Goal: Information Seeking & Learning: Learn about a topic

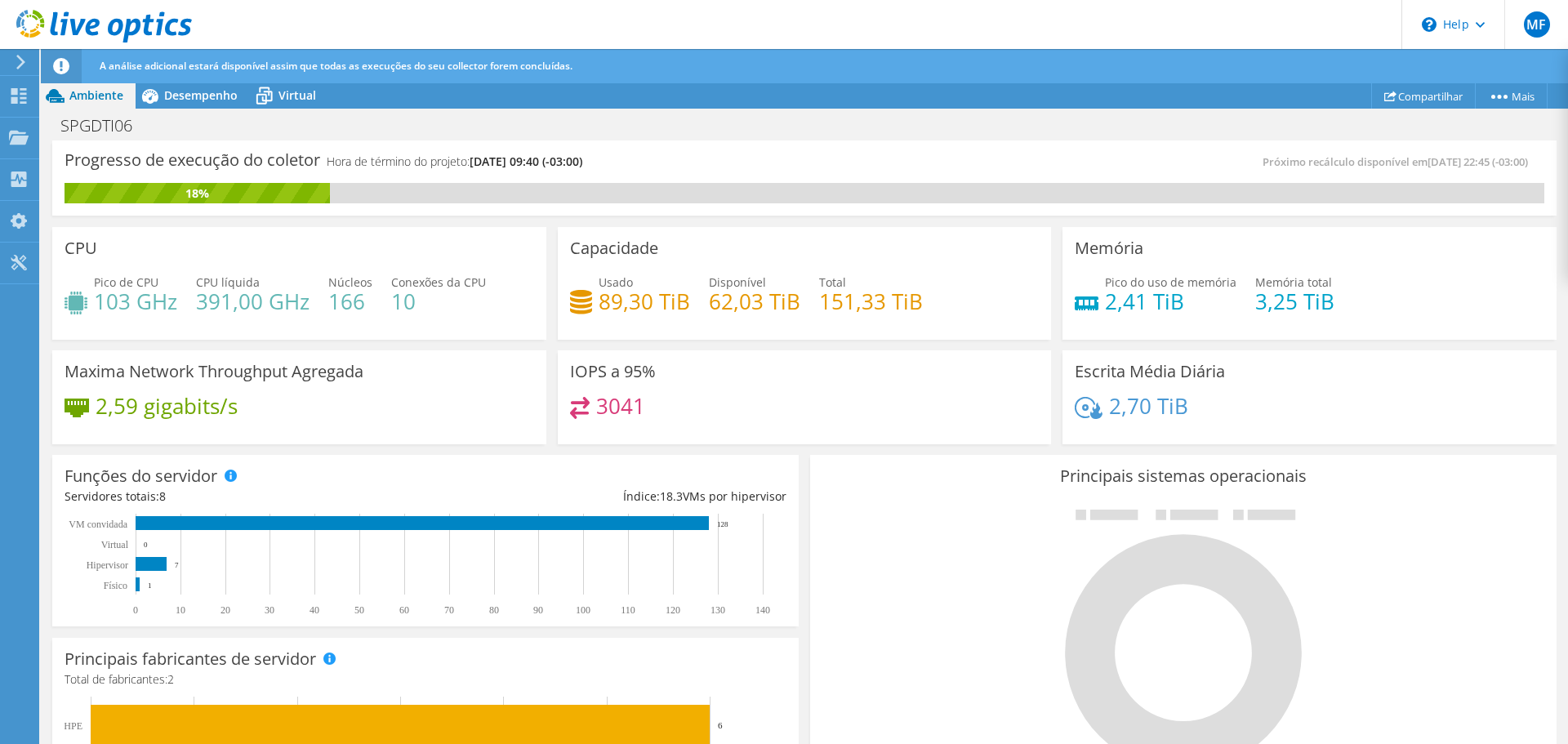
scroll to position [534, 0]
drag, startPoint x: 607, startPoint y: 295, endPoint x: 594, endPoint y: 292, distance: 13.3
click at [599, 293] on h4 "89,30 TiB" at bounding box center [644, 301] width 91 height 18
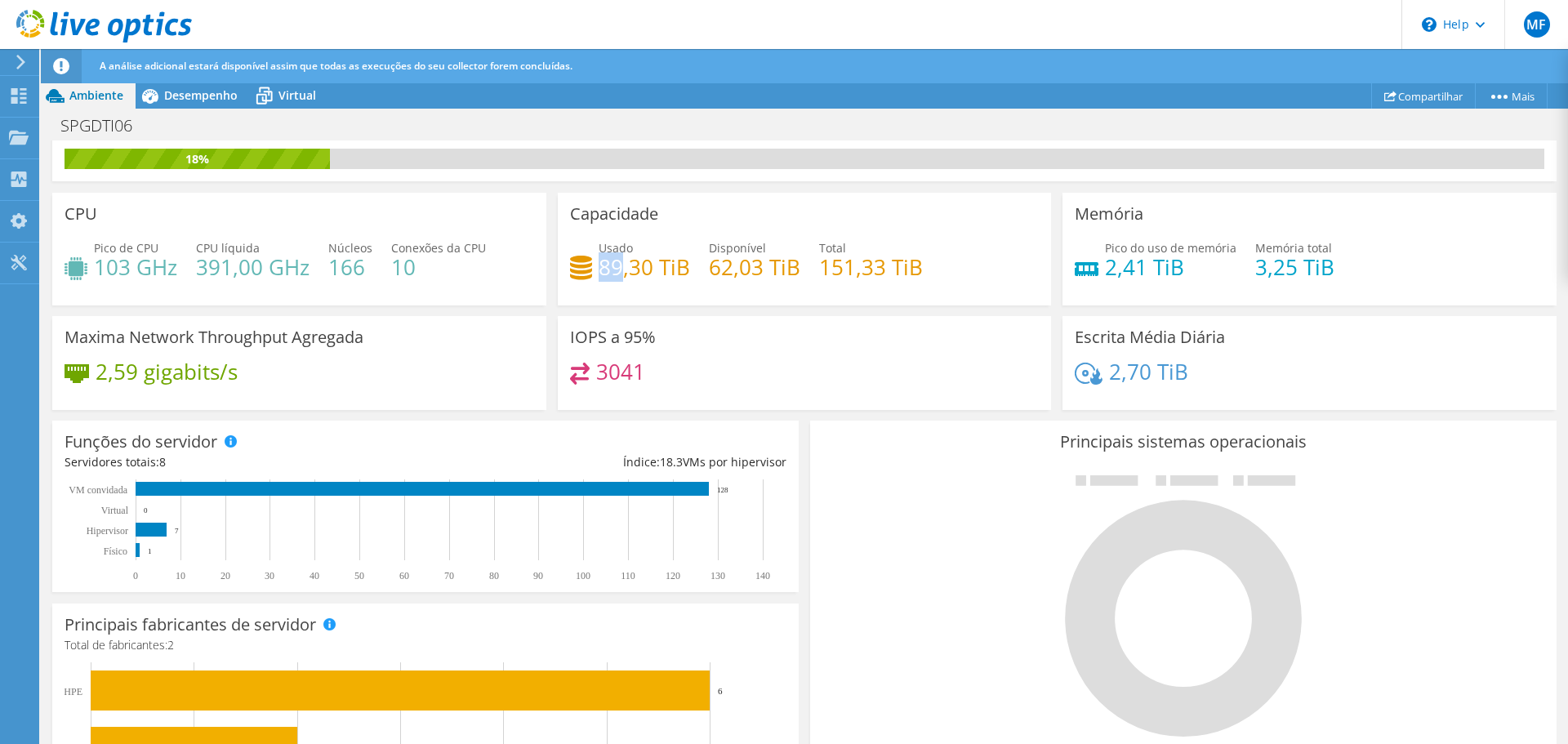
scroll to position [0, 0]
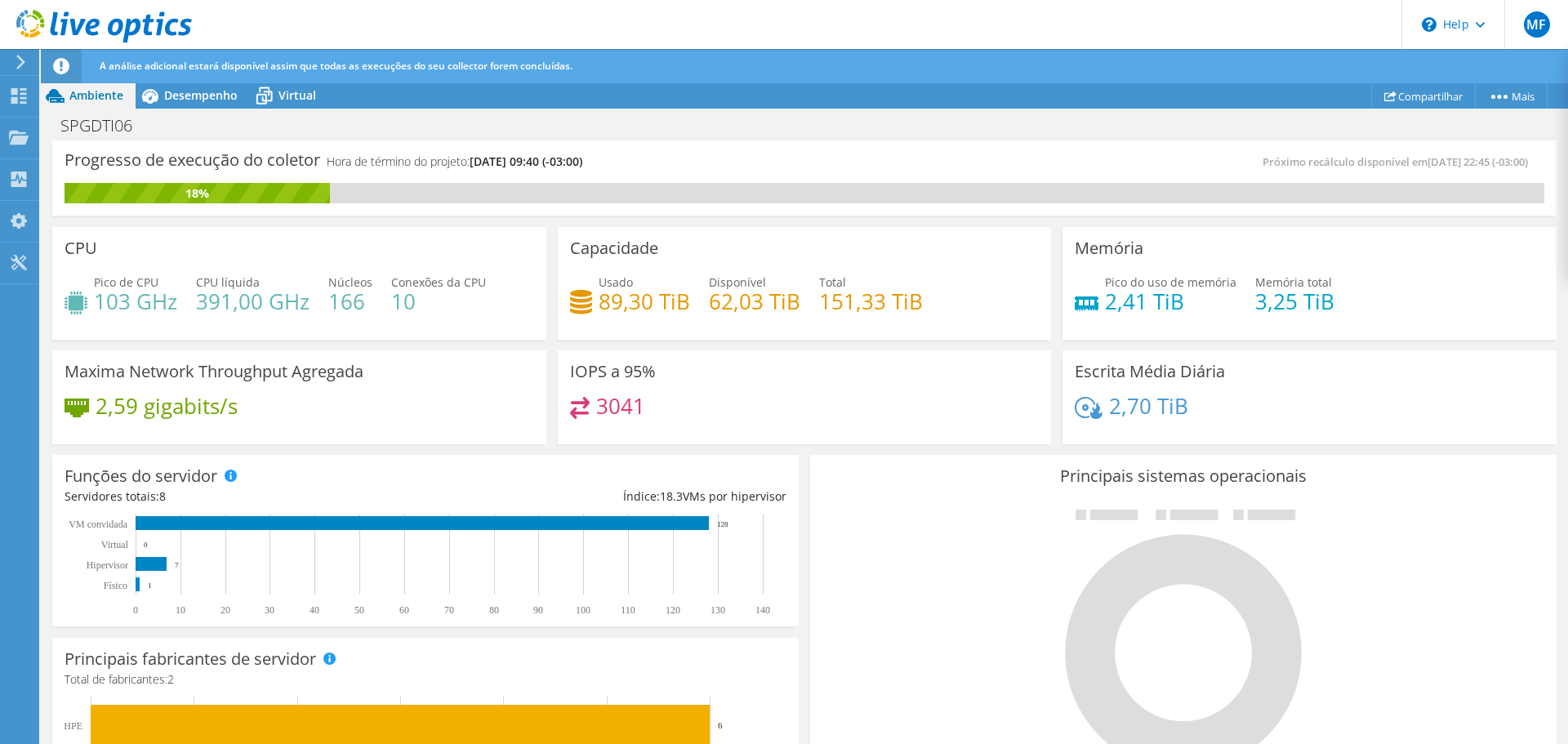
click at [650, 301] on h4 "89,30 TiB" at bounding box center [644, 301] width 91 height 18
drag, startPoint x: 649, startPoint y: 301, endPoint x: 602, endPoint y: 298, distance: 47.1
click at [602, 298] on h4 "89,30 TiB" at bounding box center [644, 301] width 91 height 18
drag, startPoint x: 757, startPoint y: 302, endPoint x: 709, endPoint y: 299, distance: 48.1
click at [709, 299] on h4 "62,03 TiB" at bounding box center [755, 301] width 91 height 18
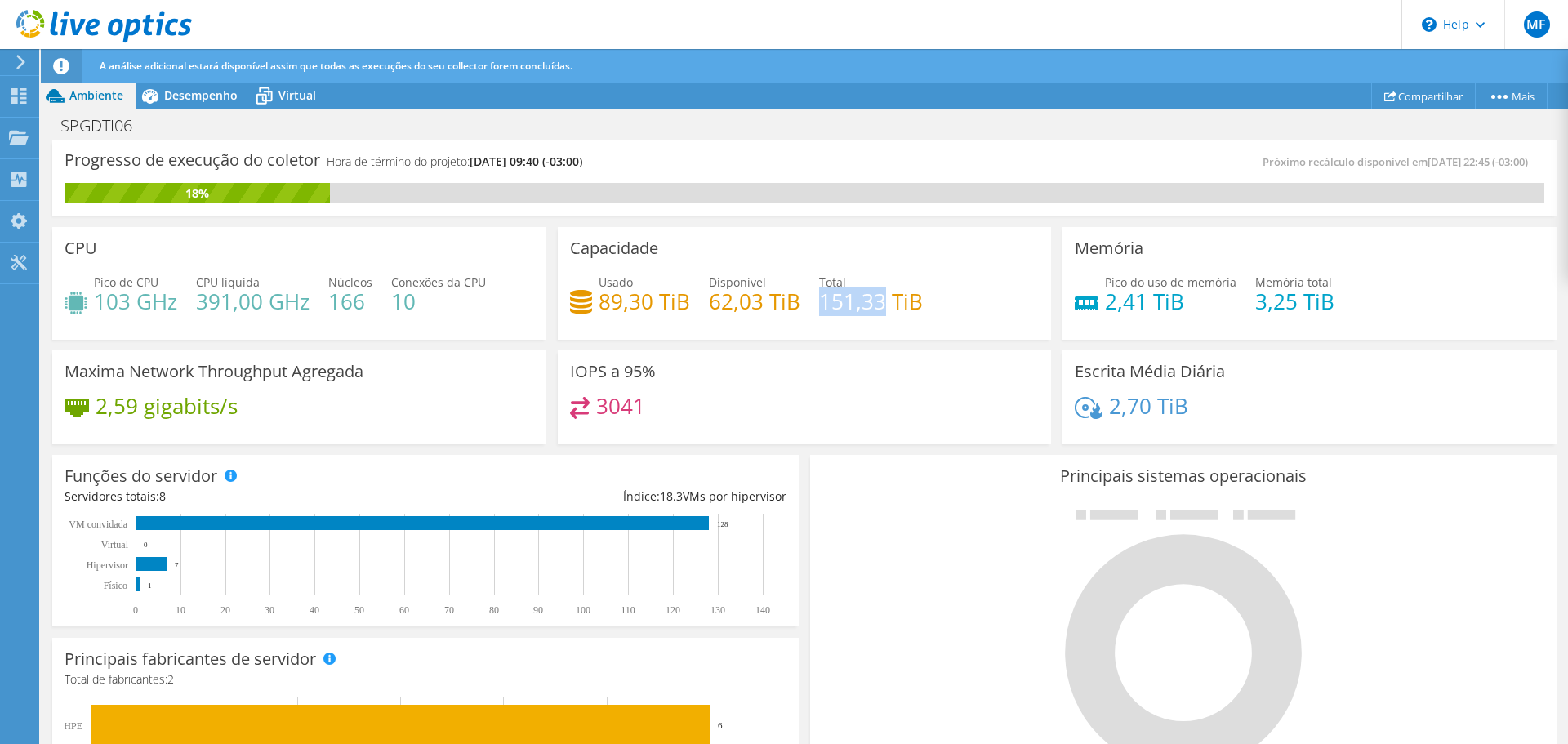
drag, startPoint x: 878, startPoint y: 300, endPoint x: 813, endPoint y: 295, distance: 65.2
click at [819, 295] on h4 "151,33 TiB" at bounding box center [871, 301] width 104 height 18
click at [184, 99] on span "Desempenho" at bounding box center [201, 95] width 73 height 15
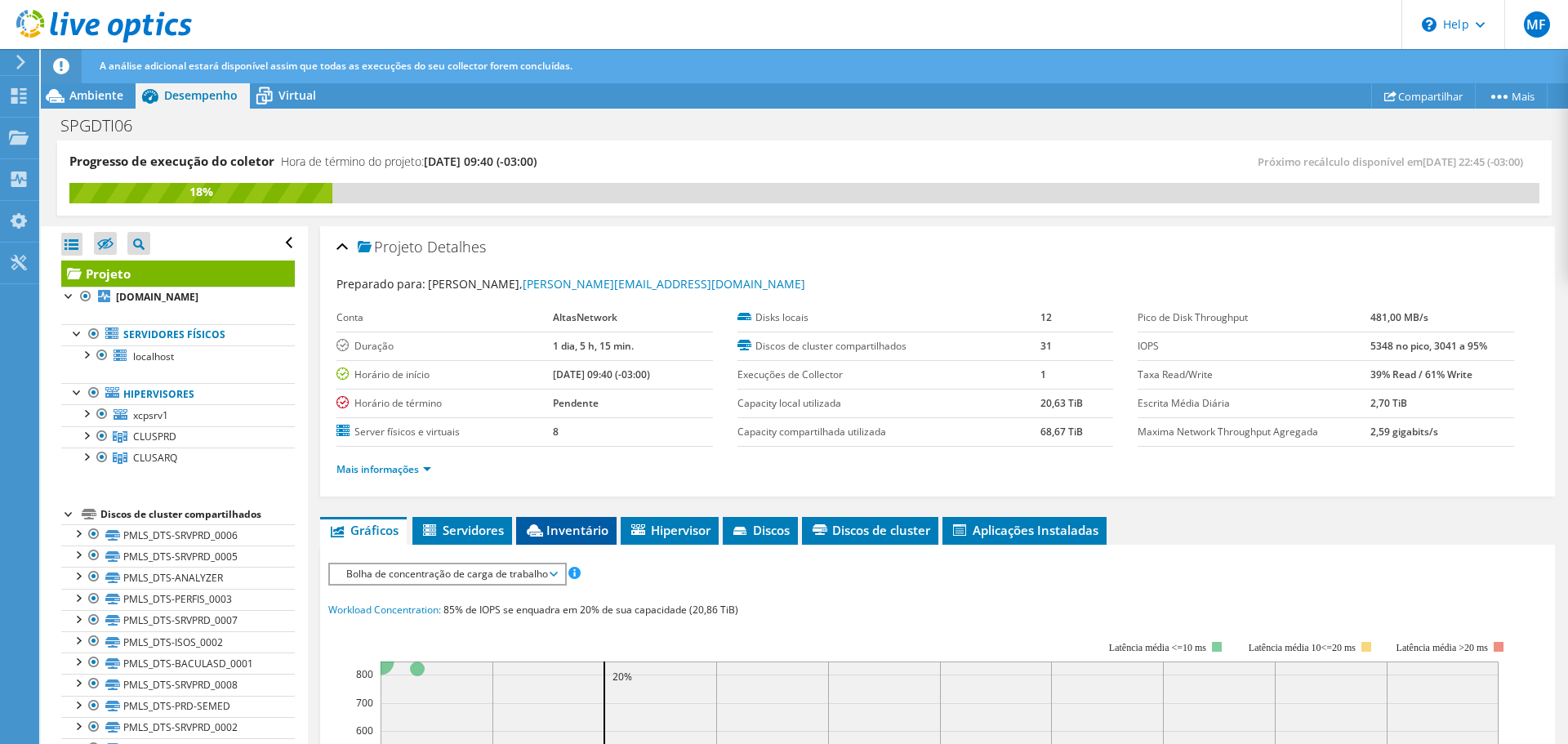
click at [581, 539] on li "Inventário" at bounding box center [566, 530] width 100 height 28
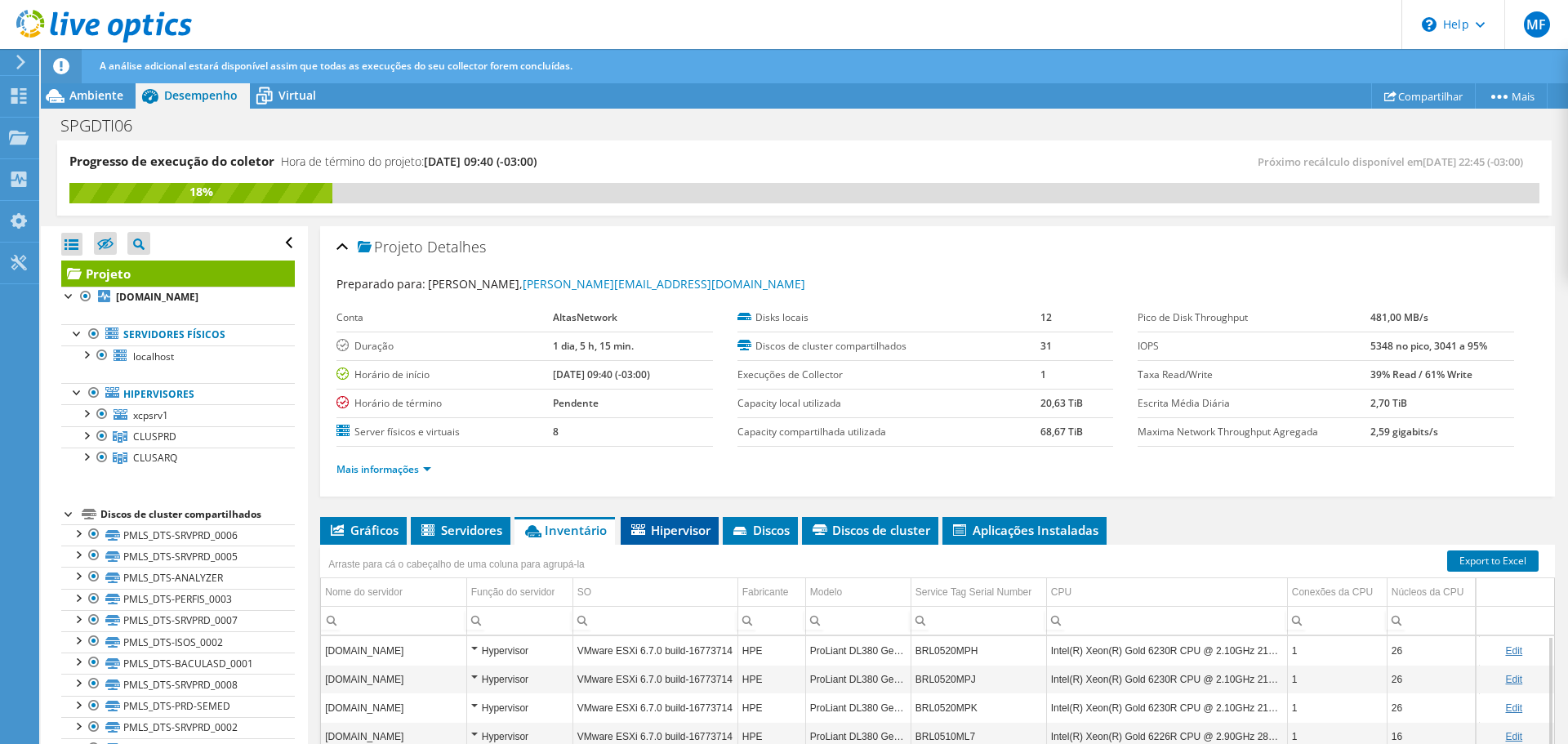
click at [682, 523] on span "Hipervisor" at bounding box center [669, 529] width 82 height 16
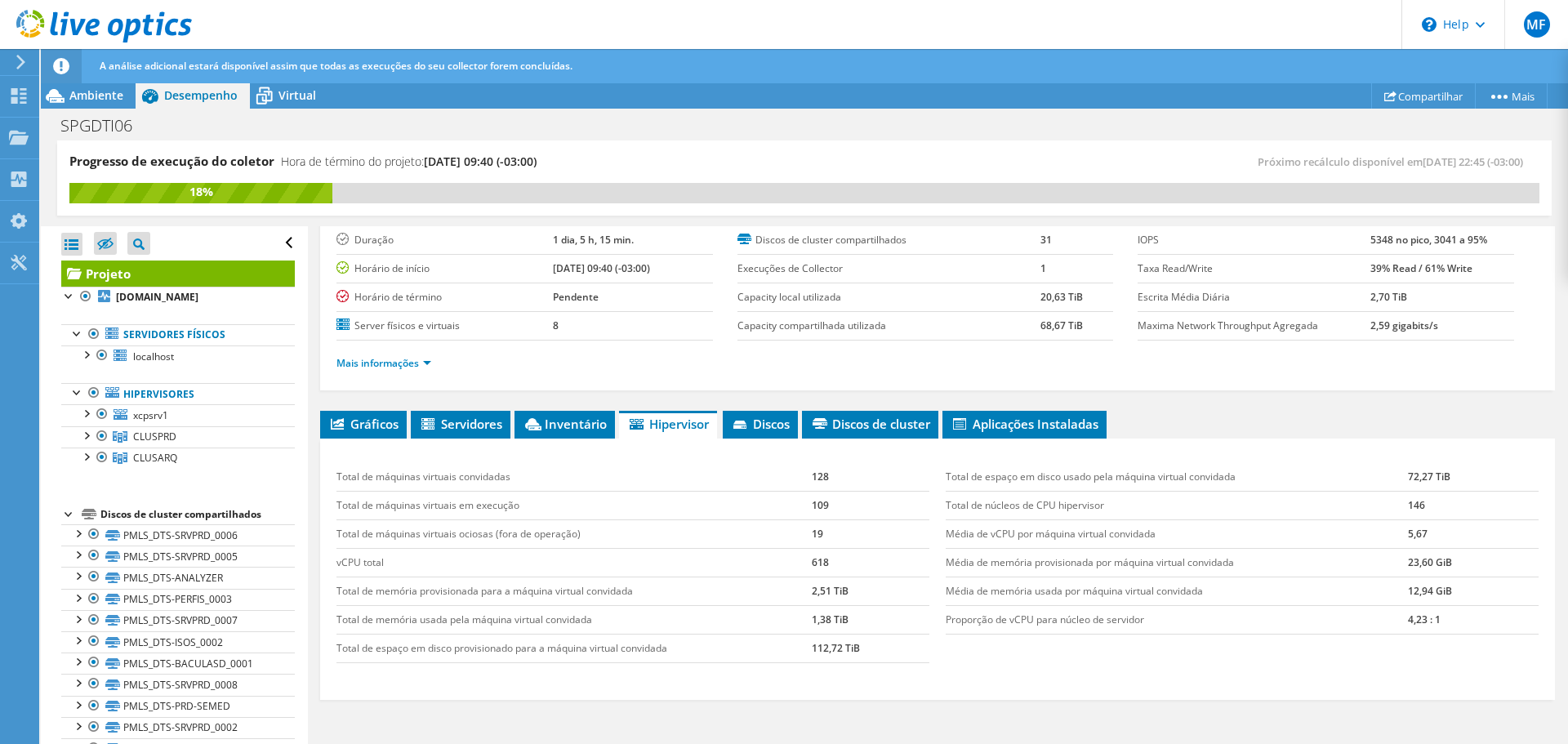
scroll to position [208, 0]
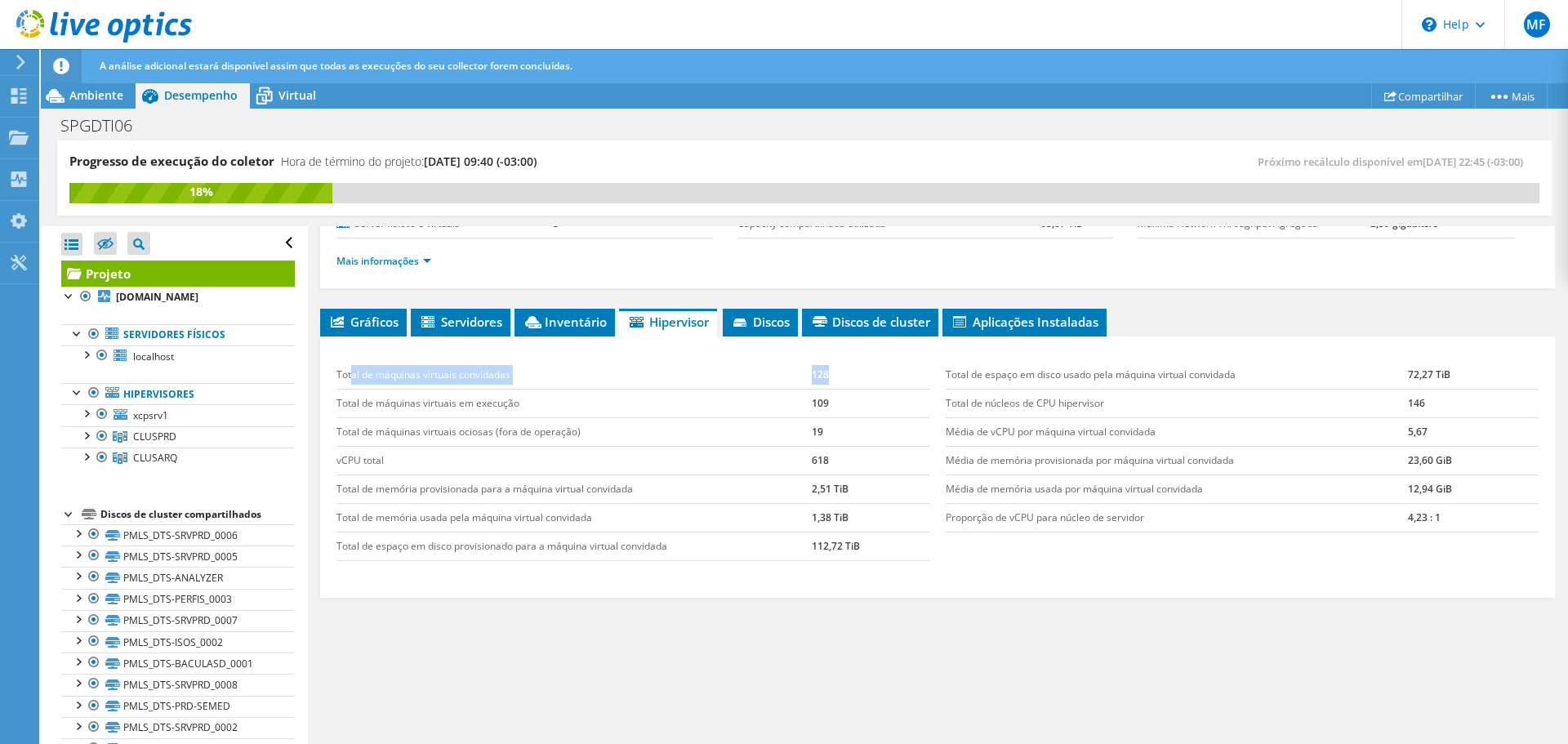
drag, startPoint x: 350, startPoint y: 372, endPoint x: 834, endPoint y: 374, distance: 484.0
click at [834, 374] on tr "Total de máquinas virtuais convidadas 128" at bounding box center [633, 375] width 593 height 29
drag, startPoint x: 347, startPoint y: 469, endPoint x: 829, endPoint y: 468, distance: 482.0
click at [831, 468] on tr "vCPU total 618" at bounding box center [633, 460] width 593 height 29
click at [816, 462] on td "618" at bounding box center [871, 460] width 117 height 29
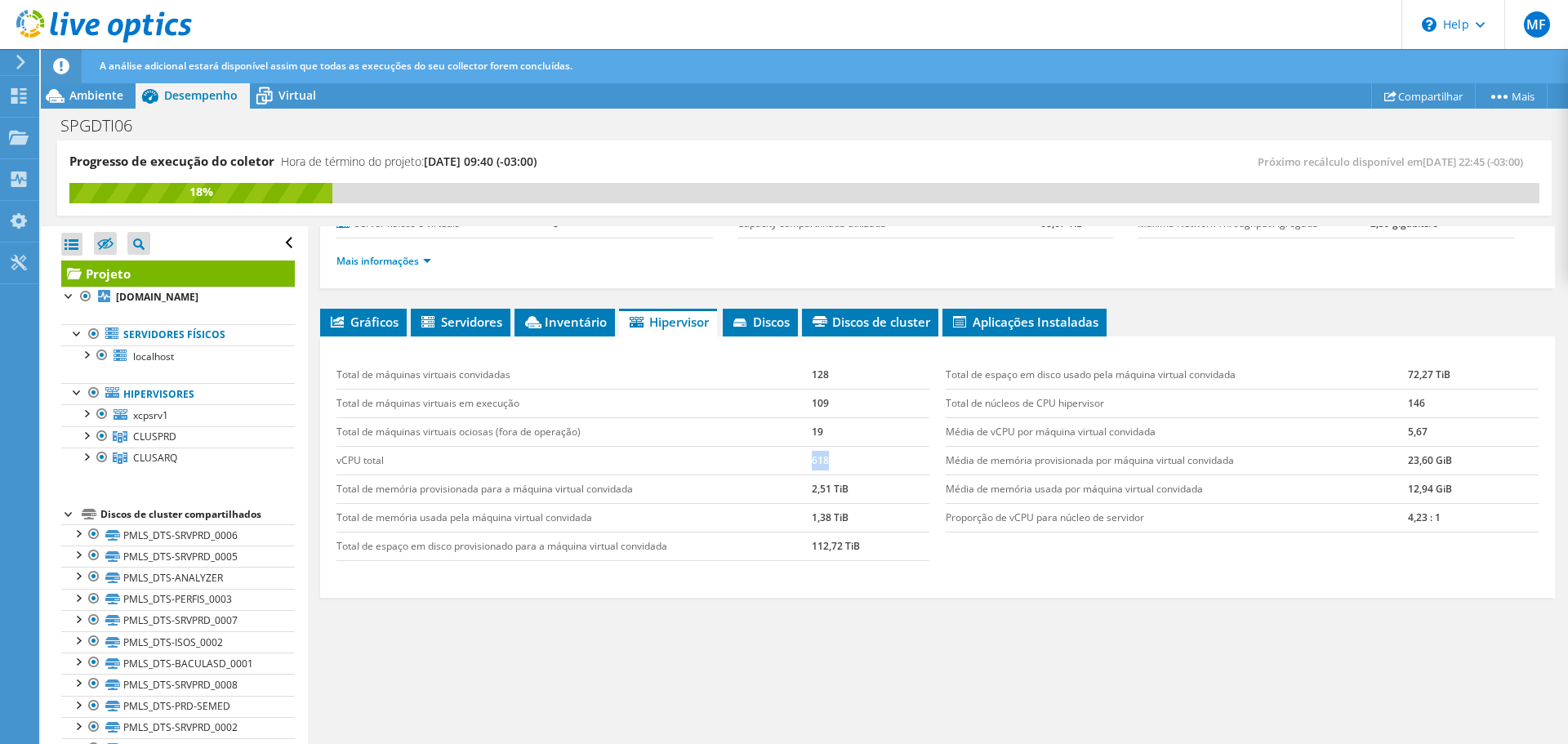
click at [816, 462] on td "618" at bounding box center [871, 460] width 117 height 29
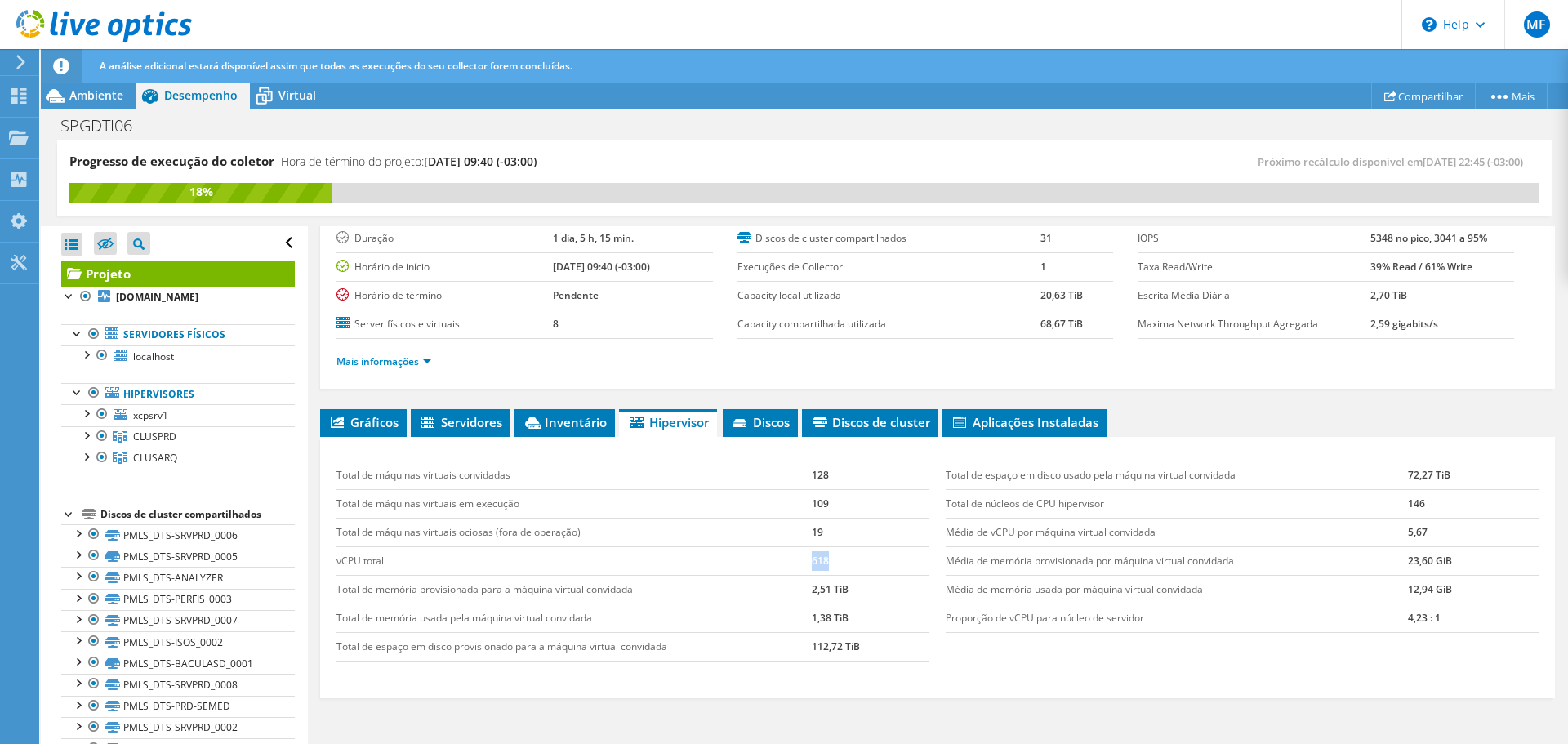
scroll to position [0, 0]
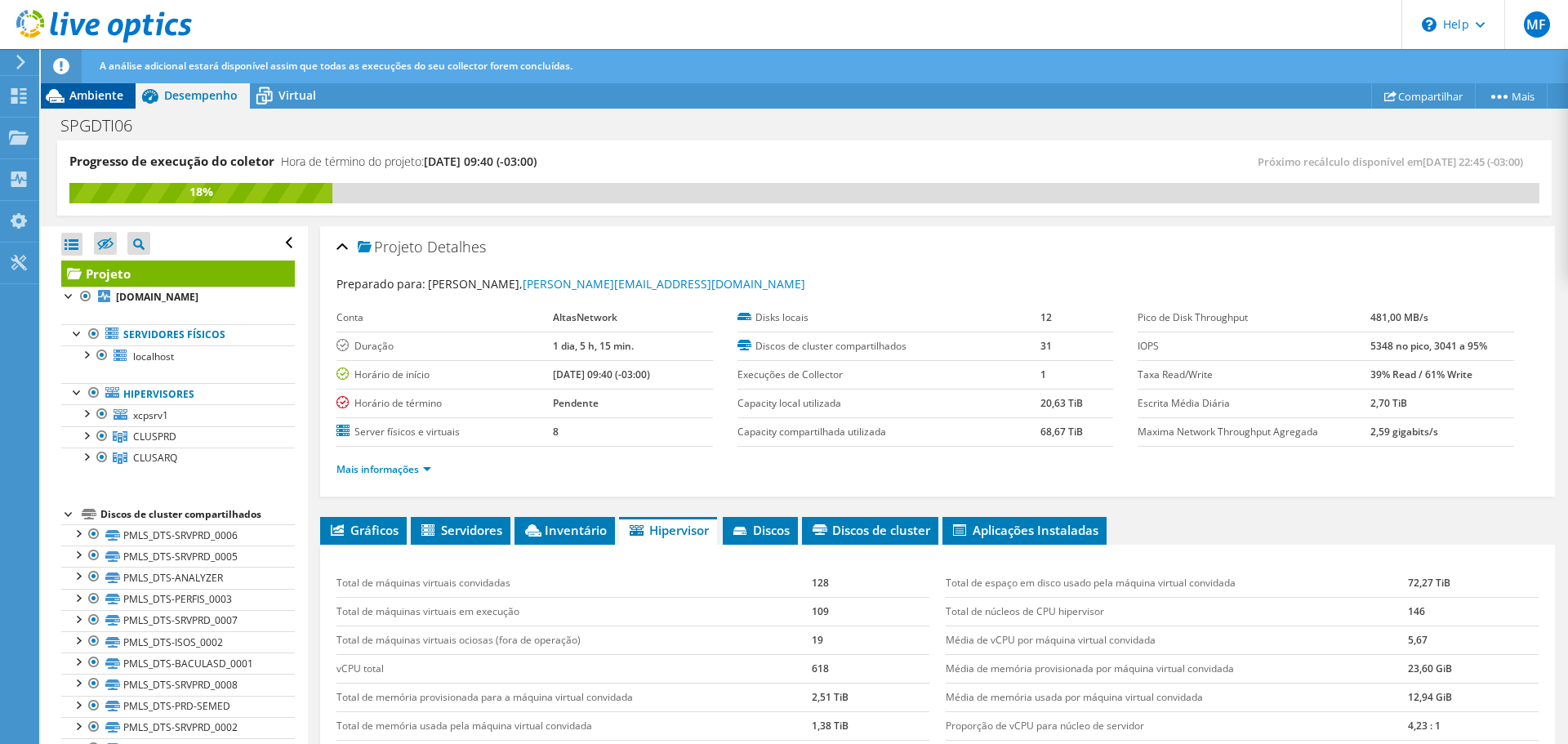
click at [104, 93] on span "Ambiente" at bounding box center [96, 95] width 54 height 15
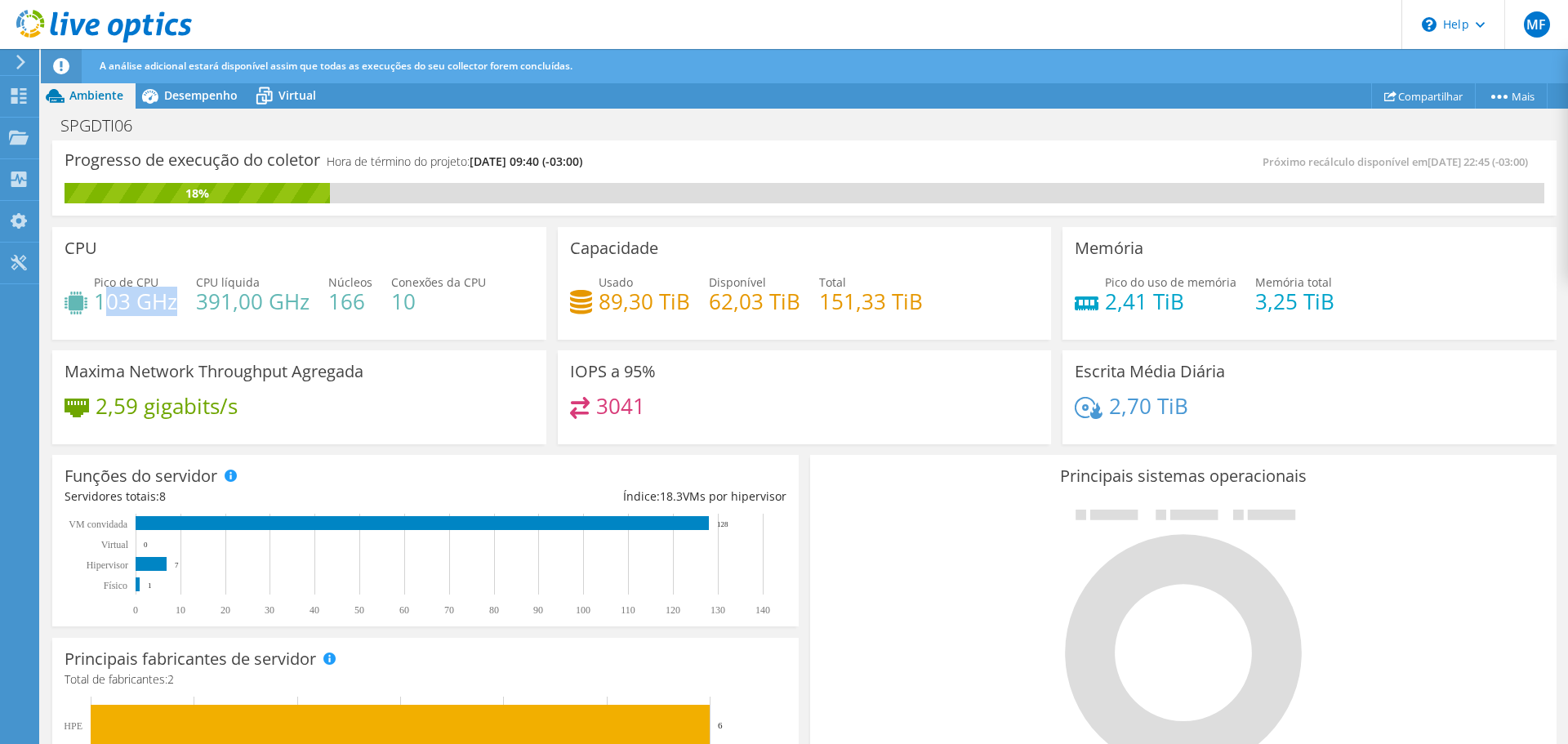
drag, startPoint x: 104, startPoint y: 295, endPoint x: 175, endPoint y: 305, distance: 71.7
click at [175, 305] on h4 "103 GHz" at bounding box center [136, 301] width 84 height 18
drag, startPoint x: 1179, startPoint y: 306, endPoint x: 1060, endPoint y: 295, distance: 119.5
click at [1063, 295] on div "Memória Pico do uso de memória 2,41 TiB Memória total 3,25 TiB" at bounding box center [1309, 283] width 494 height 113
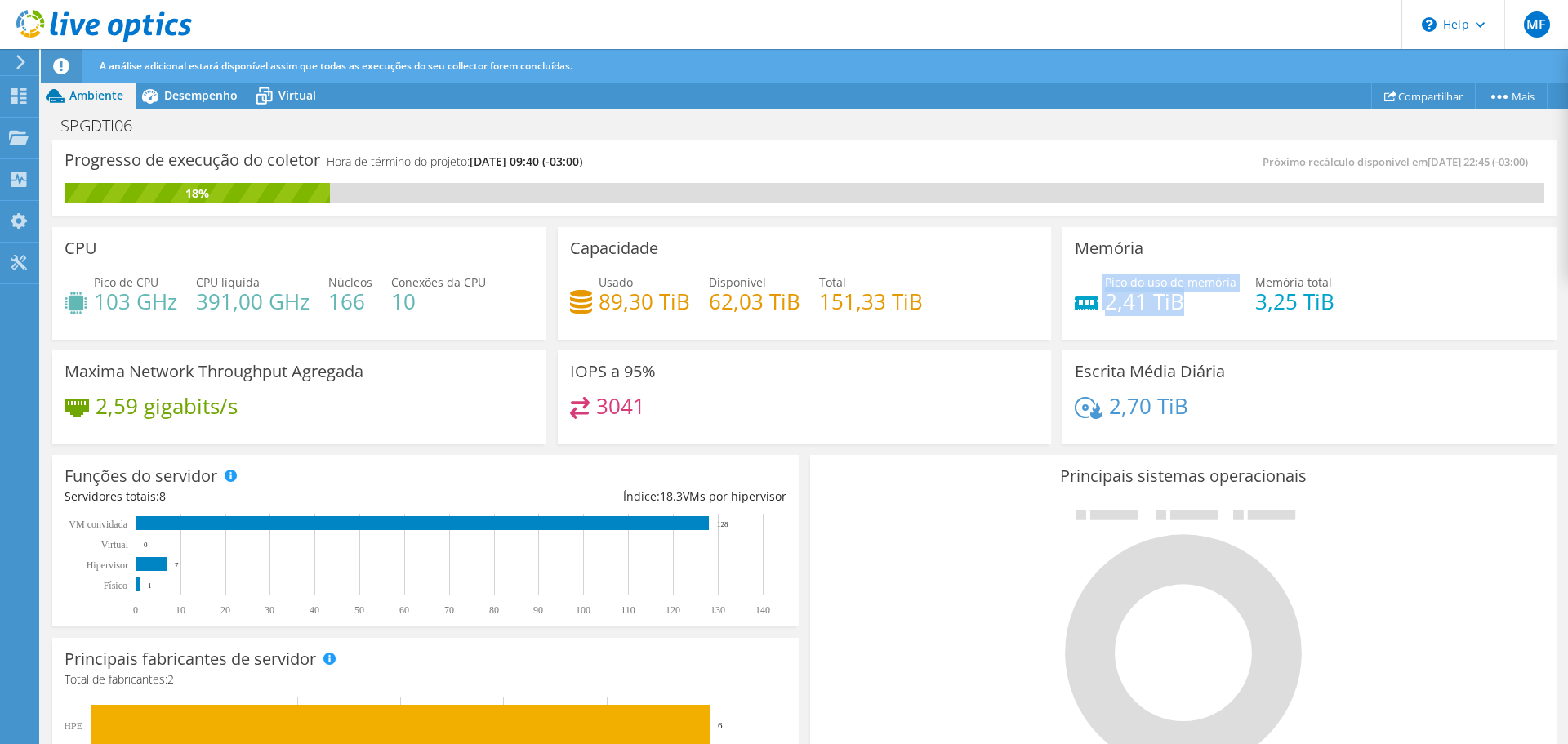
click at [1331, 8] on header "MF Usuário Final [PERSON_NAME] [PERSON_NAME][EMAIL_ADDRESS][PERSON_NAME][DOMAIN…" at bounding box center [784, 24] width 1568 height 49
